Goal: Find specific page/section: Find specific page/section

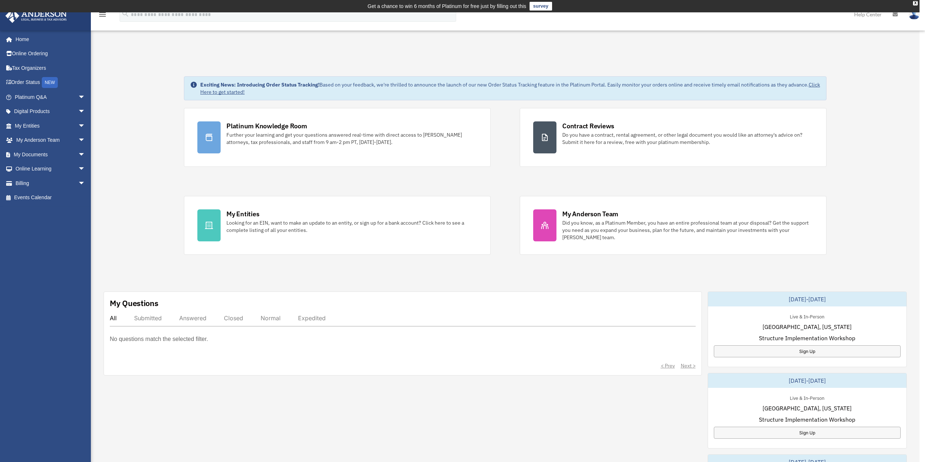
click at [37, 143] on body "X Get a chance to win 6 months of Platinum for free just by filling out this su…" at bounding box center [462, 442] width 925 height 884
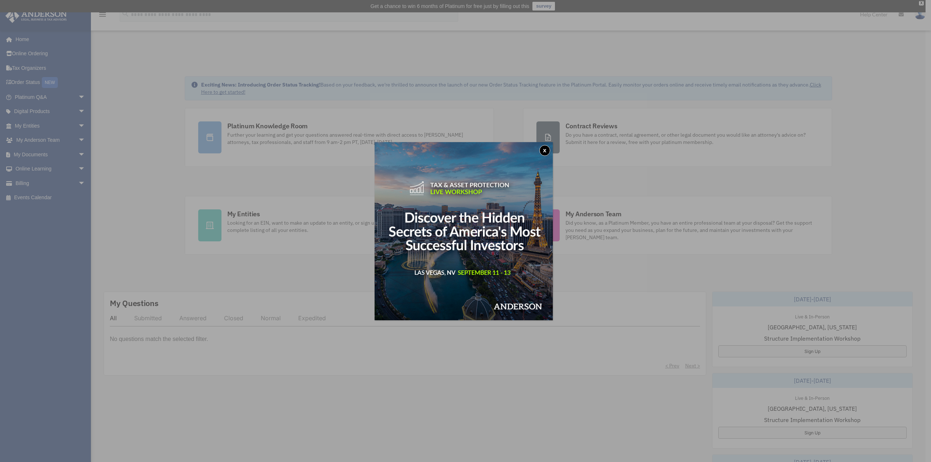
click at [548, 148] on button "x" at bounding box center [544, 150] width 11 height 11
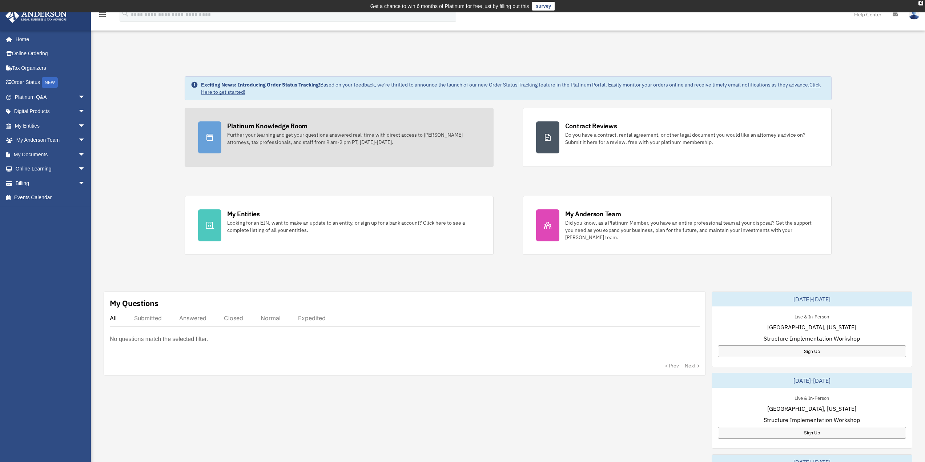
click at [289, 131] on div "Platinum Knowledge Room Further your learning and get your questions answered r…" at bounding box center [353, 133] width 253 height 24
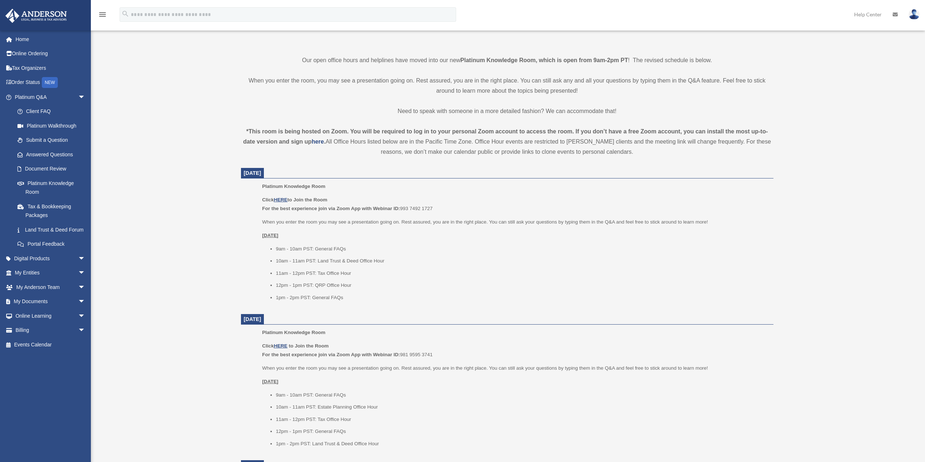
scroll to position [179, 0]
click at [280, 196] on u "HERE" at bounding box center [280, 197] width 13 height 5
